Goal: Transaction & Acquisition: Purchase product/service

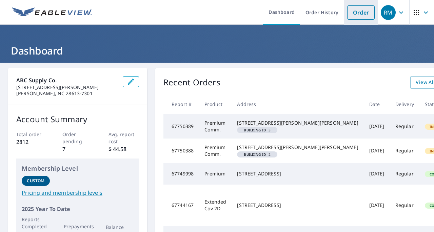
click at [353, 15] on link "Order" at bounding box center [360, 12] width 27 height 14
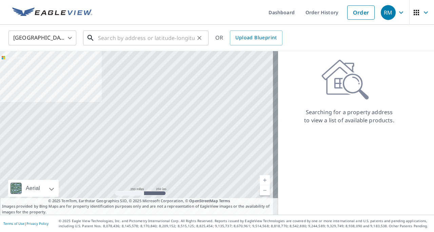
click at [109, 37] on input "text" at bounding box center [146, 37] width 97 height 19
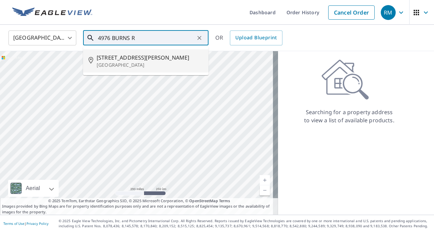
click at [134, 59] on span "[STREET_ADDRESS][PERSON_NAME]" at bounding box center [150, 58] width 107 height 8
type input "[STREET_ADDRESS][PERSON_NAME]"
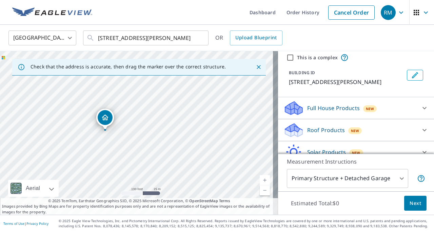
scroll to position [34, 0]
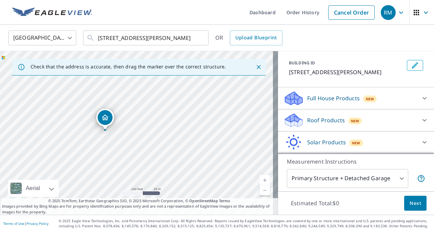
click at [320, 121] on p "Roof Products" at bounding box center [326, 120] width 38 height 8
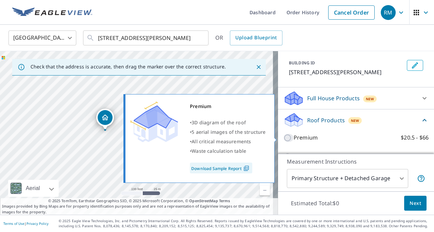
click at [284, 138] on input "Premium $20.5 - $66" at bounding box center [289, 138] width 10 height 8
checkbox input "true"
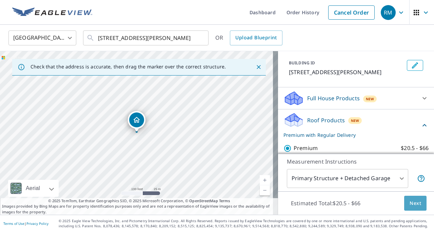
click at [410, 204] on span "Next" at bounding box center [416, 203] width 12 height 8
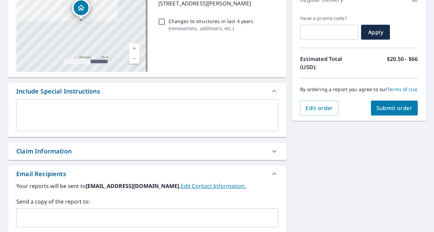
scroll to position [136, 0]
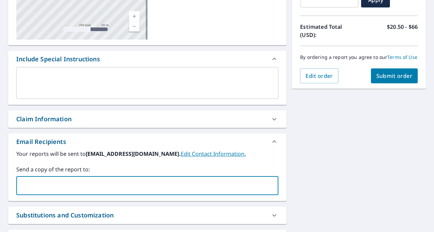
click at [34, 187] on input "text" at bounding box center [142, 185] width 246 height 13
type input "[PERSON_NAME][EMAIL_ADDRESS][PERSON_NAME][DOMAIN_NAME]"
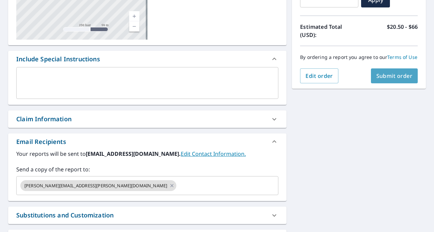
click at [390, 80] on span "Submit order" at bounding box center [394, 75] width 36 height 7
